Goal: Information Seeking & Learning: Understand process/instructions

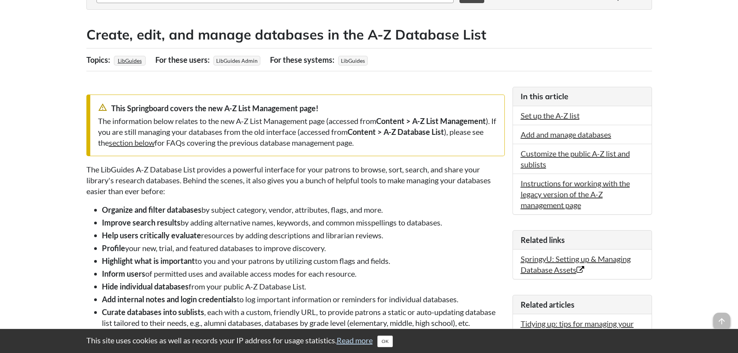
scroll to position [116, 0]
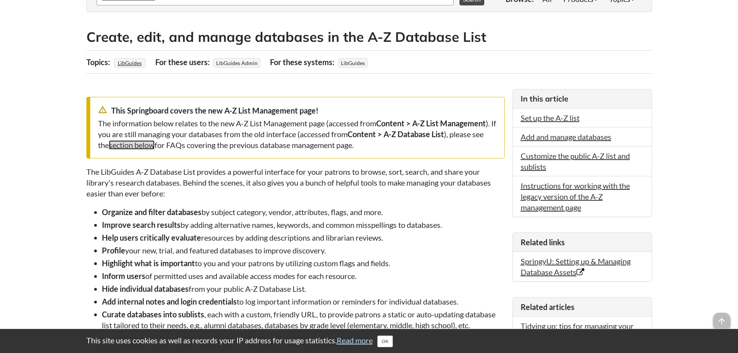
click at [143, 147] on link "section below" at bounding box center [132, 144] width 46 height 9
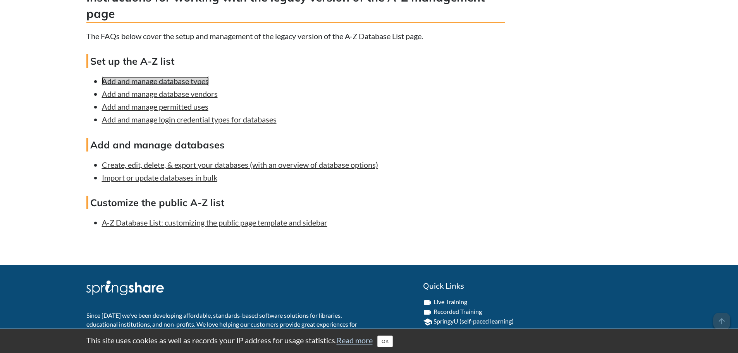
click at [177, 86] on link "Add and manage database types" at bounding box center [155, 80] width 107 height 9
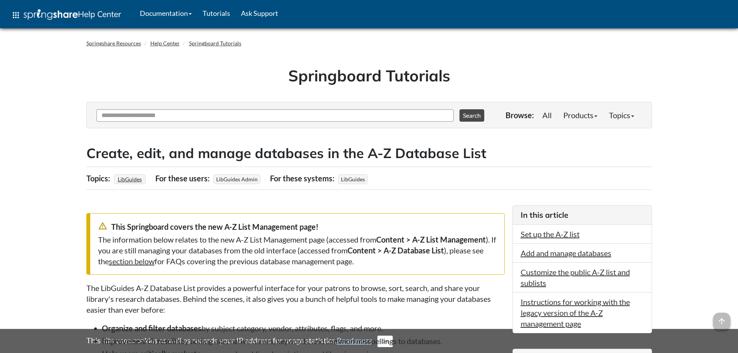
scroll to position [2186, 0]
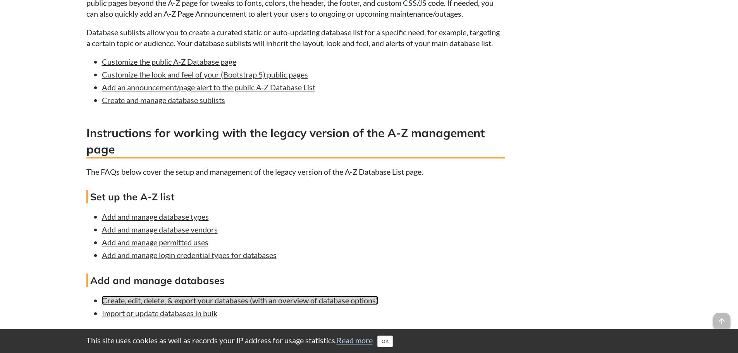
click at [188, 296] on link "Create, edit, delete, & export your databases (with an overview of database opt…" at bounding box center [240, 300] width 276 height 9
